Goal: Task Accomplishment & Management: Manage account settings

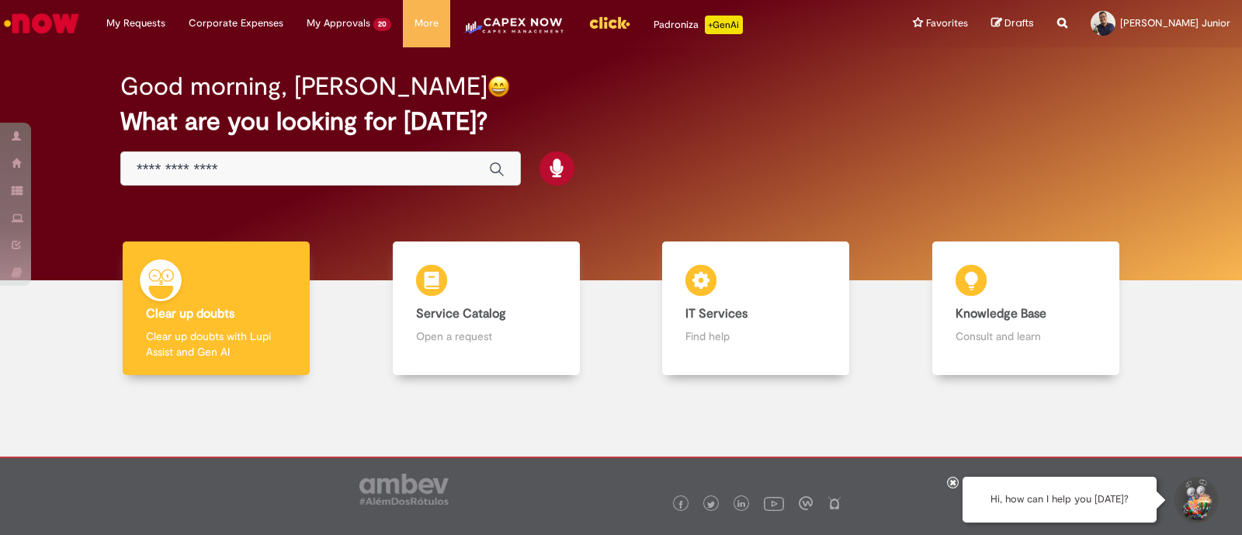
click at [226, 157] on div "Global" at bounding box center [320, 168] width 401 height 35
click at [228, 172] on input "Just type here" at bounding box center [305, 170] width 337 height 18
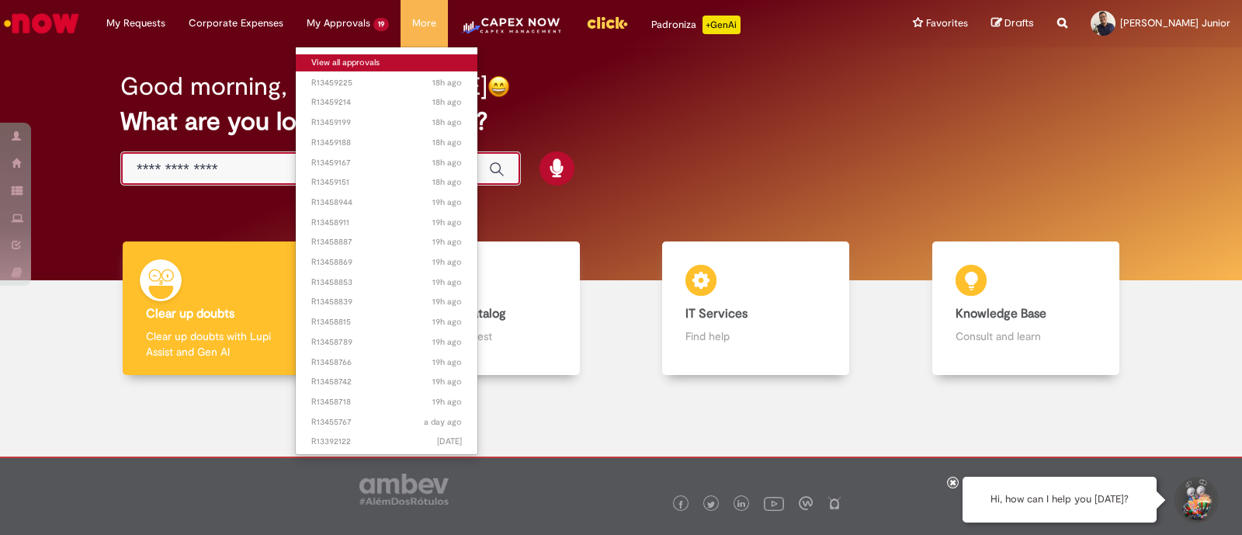
click at [357, 66] on link "View all approvals" at bounding box center [387, 62] width 182 height 17
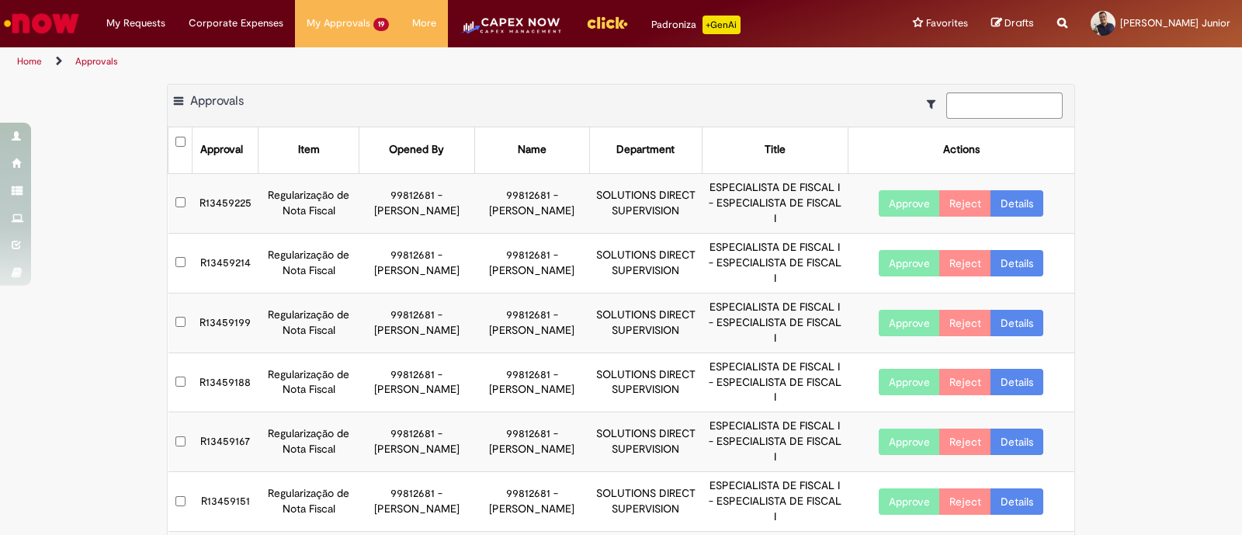
click at [695, 85] on div "Export as PDF Export as Excel Export as CSV Approvals" at bounding box center [621, 106] width 907 height 43
click at [644, 68] on ul "Home Approvals" at bounding box center [414, 61] width 805 height 29
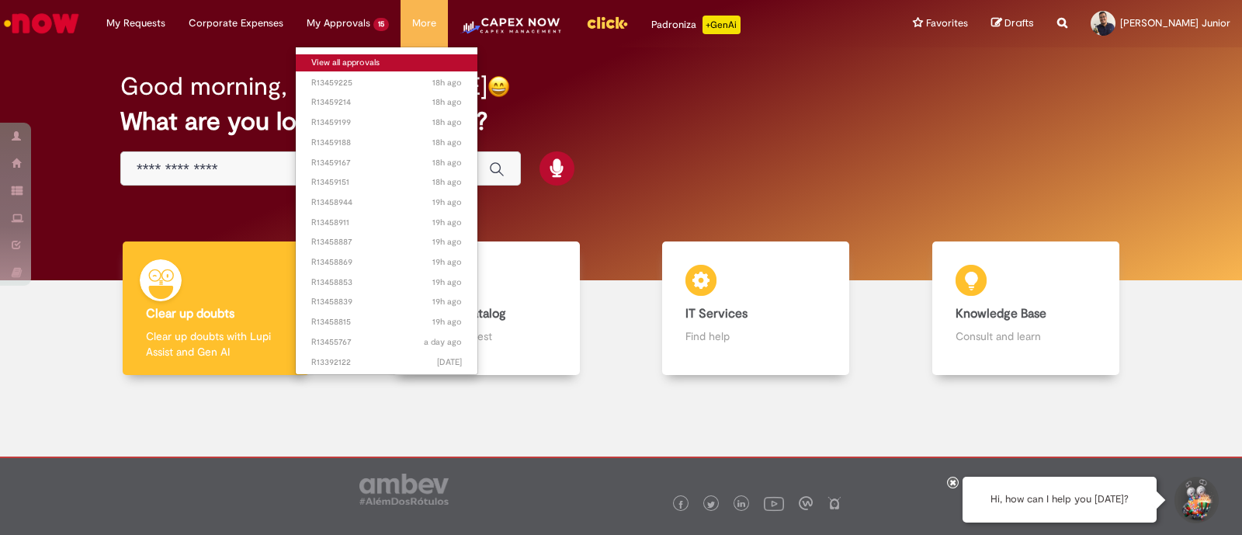
click at [345, 54] on link "View all approvals" at bounding box center [387, 62] width 182 height 17
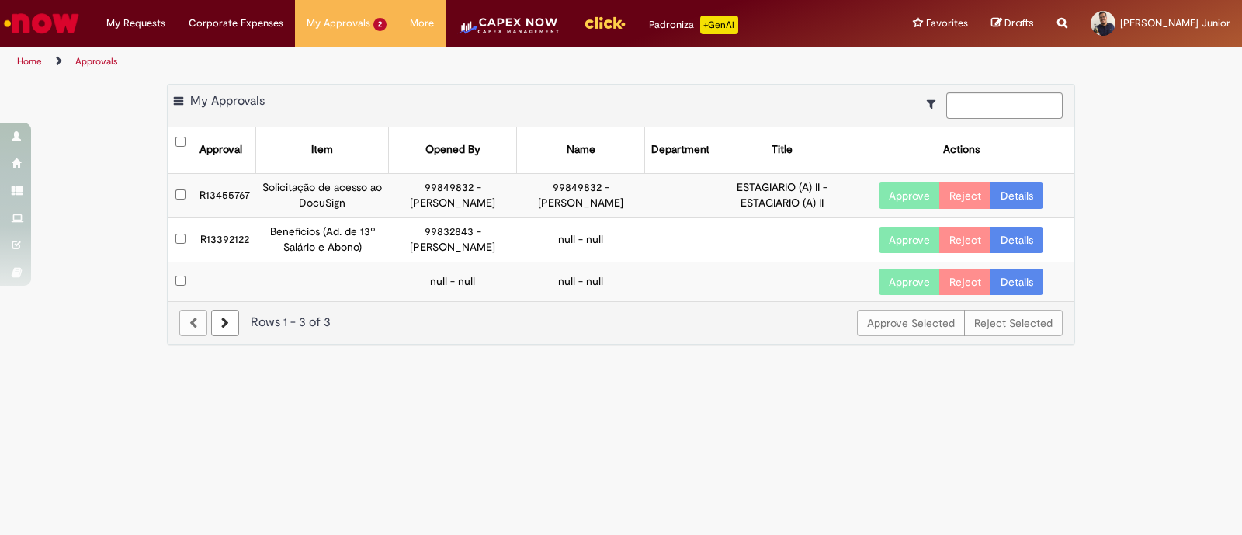
click at [1178, 222] on div "Export as PDF Export as Excel Export as CSV My Approvals Approval Item Opened B…" at bounding box center [621, 222] width 1242 height 276
click at [885, 202] on button "Approve" at bounding box center [909, 195] width 61 height 26
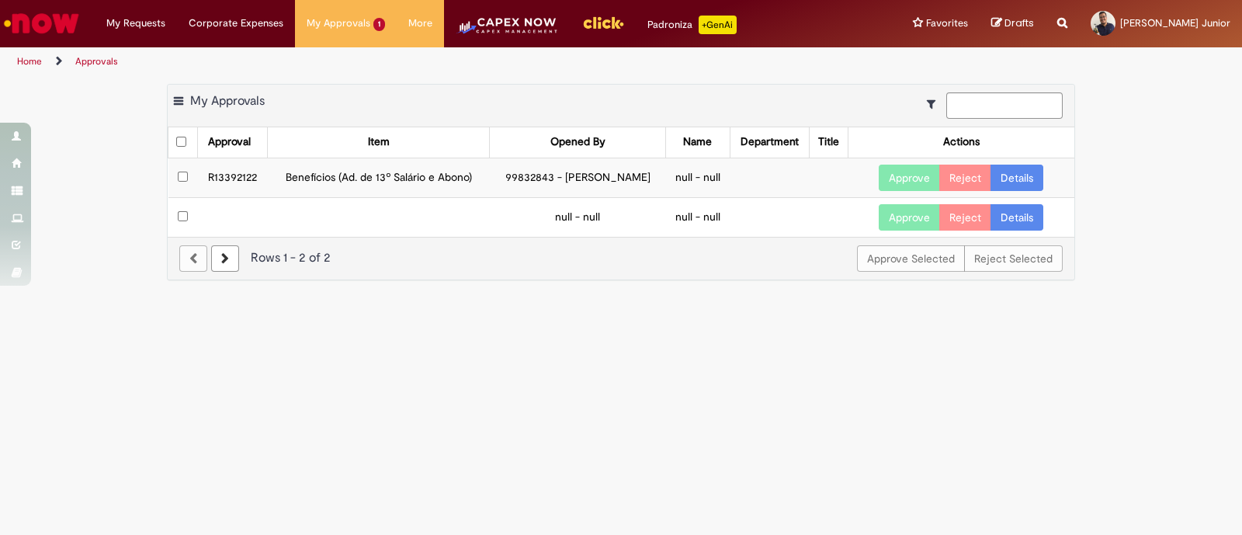
click at [699, 297] on main "Approvals Export as PDF Export as Excel Export as CSV My Approvals Approval Ite…" at bounding box center [621, 305] width 1242 height 459
